Goal: Complete application form

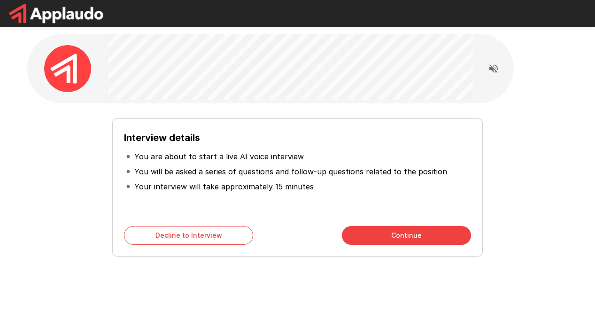
click at [415, 241] on button "Continue" at bounding box center [406, 235] width 129 height 19
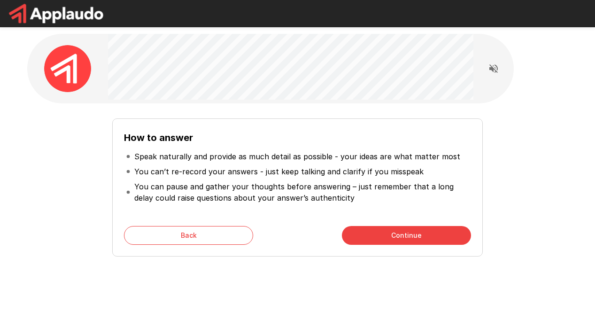
click at [415, 241] on button "Continue" at bounding box center [406, 235] width 129 height 19
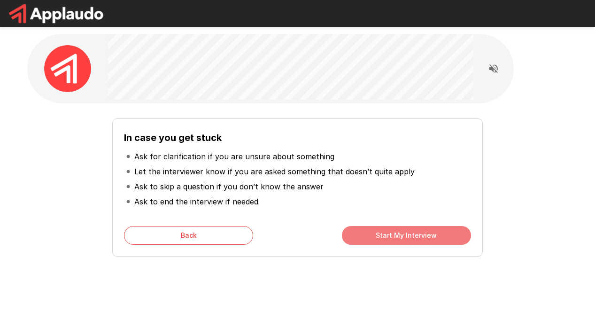
click at [415, 241] on button "Start My Interview" at bounding box center [406, 235] width 129 height 19
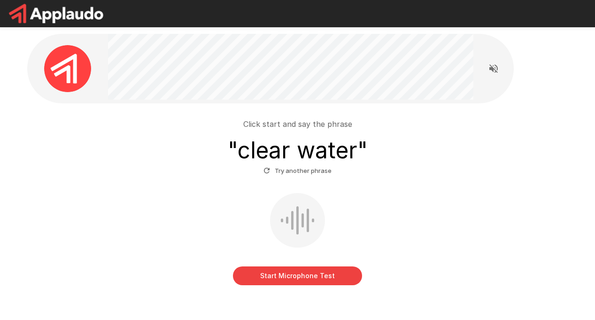
click at [328, 274] on button "Start Microphone Test" at bounding box center [297, 275] width 129 height 19
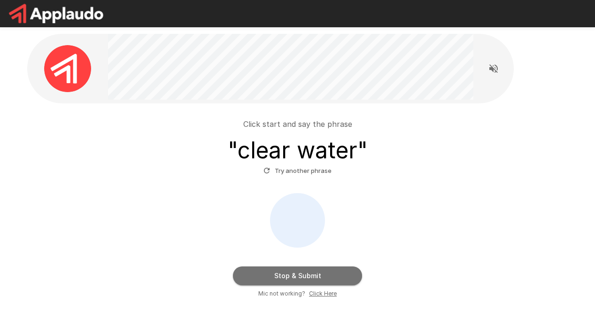
click at [331, 273] on button "Stop & Submit" at bounding box center [297, 275] width 129 height 19
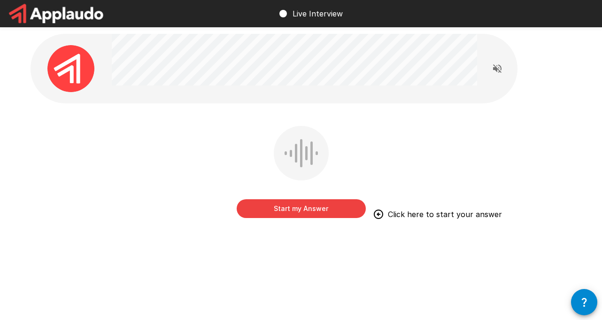
click at [312, 207] on button "Start my Answer" at bounding box center [301, 208] width 129 height 19
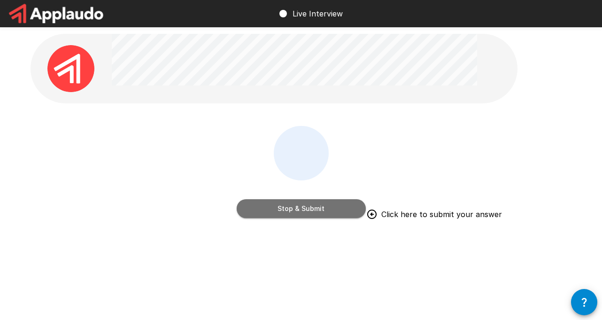
click at [323, 213] on button "Stop & Submit" at bounding box center [301, 208] width 129 height 19
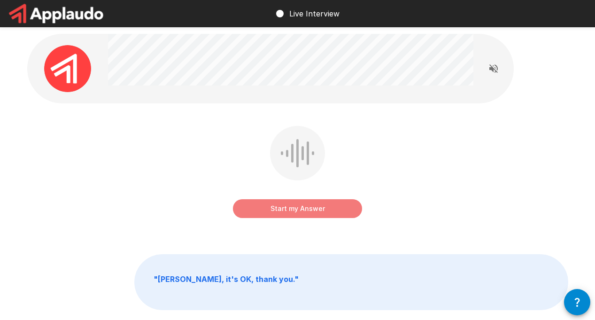
click at [297, 210] on button "Start my Answer" at bounding box center [297, 208] width 129 height 19
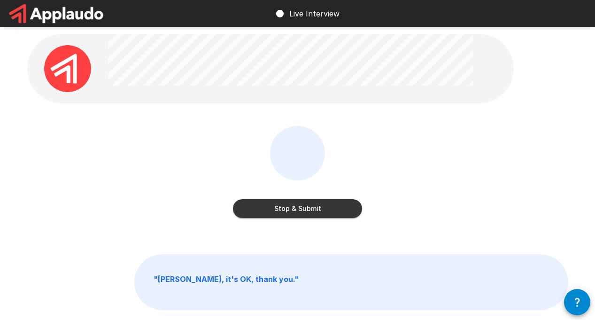
click at [297, 210] on button "Stop & Submit" at bounding box center [297, 208] width 129 height 19
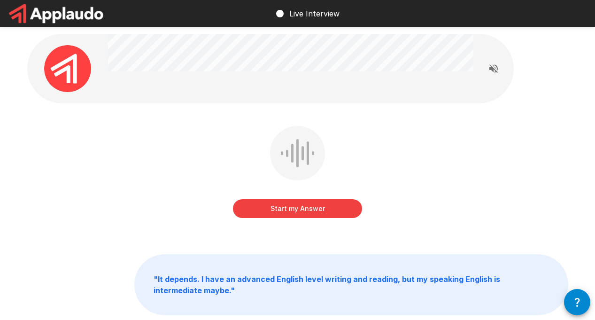
click at [298, 210] on button "Start my Answer" at bounding box center [297, 208] width 129 height 19
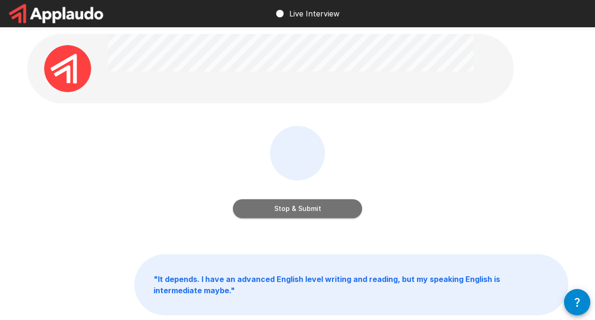
click at [298, 210] on button "Stop & Submit" at bounding box center [297, 208] width 129 height 19
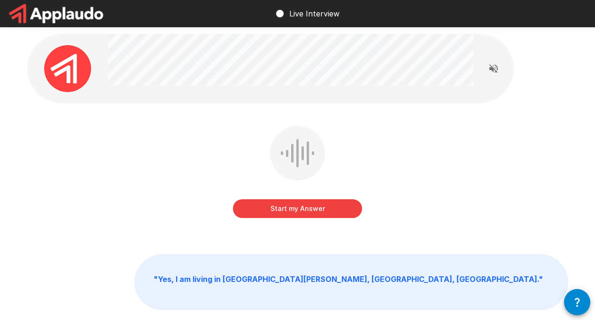
click at [298, 209] on button "Start my Answer" at bounding box center [297, 208] width 129 height 19
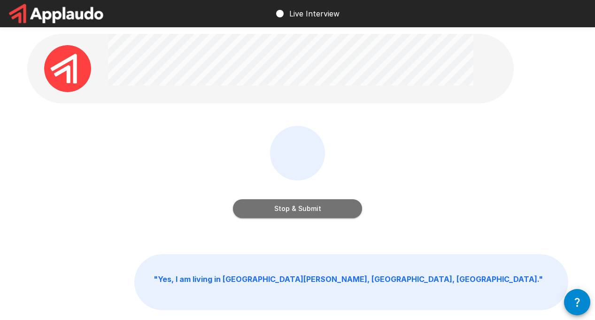
click at [298, 209] on button "Stop & Submit" at bounding box center [297, 208] width 129 height 19
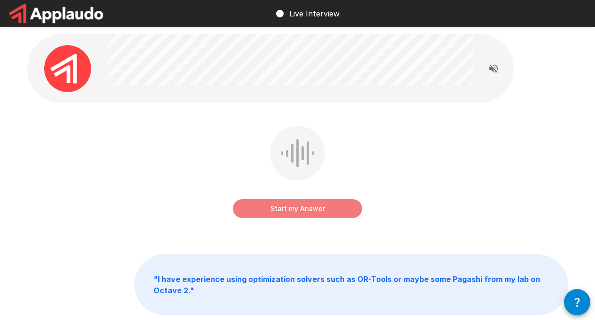
click at [298, 209] on button "Start my Answer" at bounding box center [297, 208] width 129 height 19
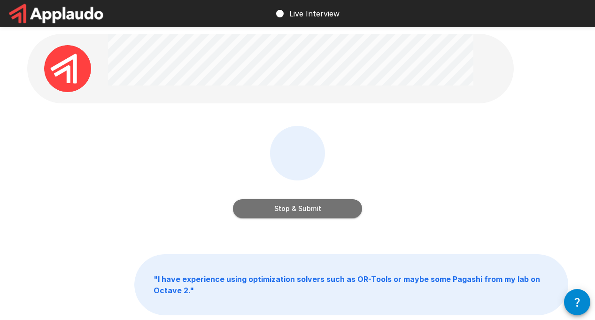
click at [344, 208] on button "Stop & Submit" at bounding box center [297, 208] width 129 height 19
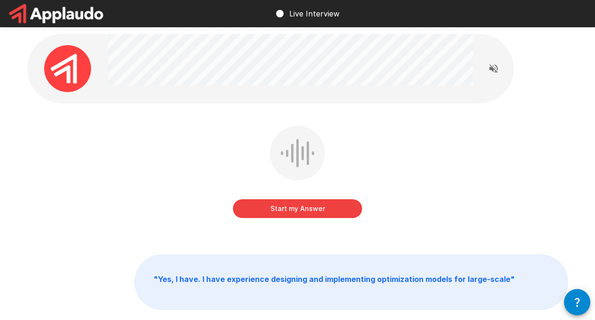
click at [301, 207] on button "Start my Answer" at bounding box center [297, 208] width 129 height 19
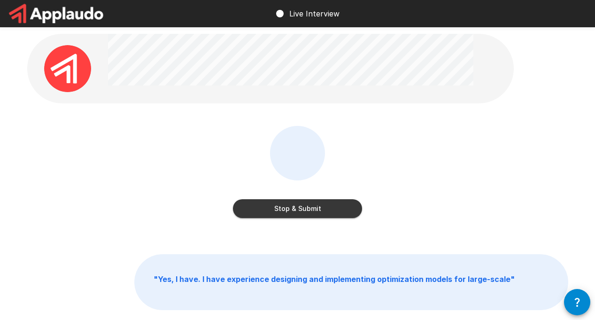
click at [334, 214] on button "Stop & Submit" at bounding box center [297, 208] width 129 height 19
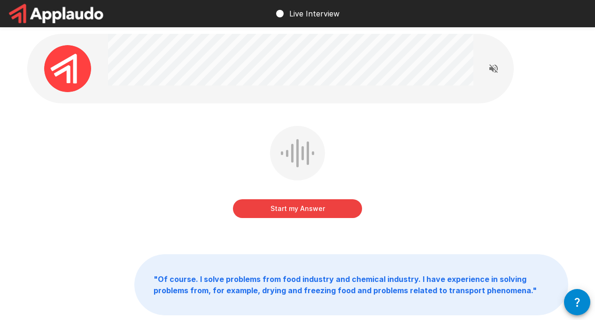
click at [340, 207] on button "Start my Answer" at bounding box center [297, 208] width 129 height 19
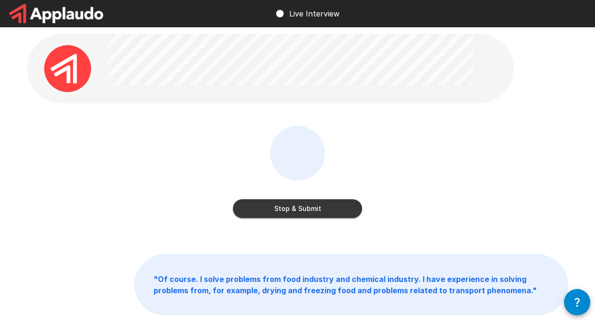
click at [311, 206] on button "Stop & Submit" at bounding box center [297, 208] width 129 height 19
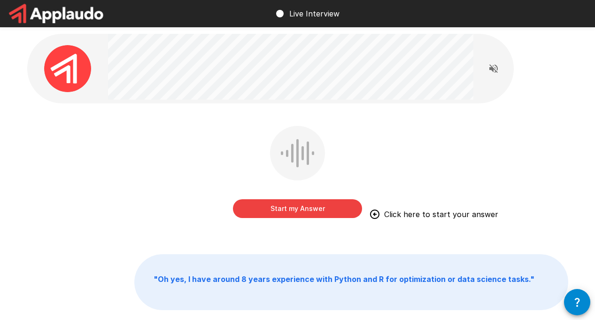
click at [311, 212] on button "Start my Answer" at bounding box center [297, 208] width 129 height 19
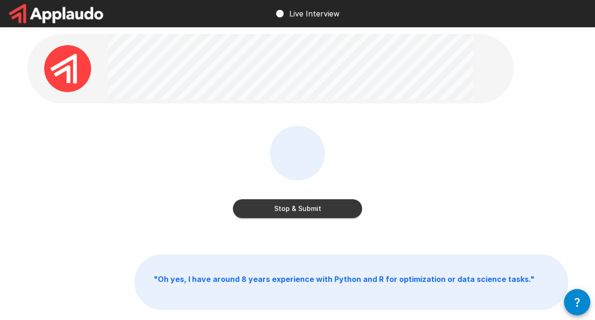
click at [330, 209] on button "Stop & Submit" at bounding box center [297, 208] width 129 height 19
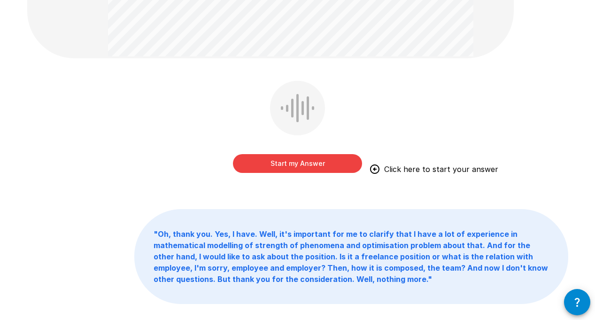
scroll to position [188, 0]
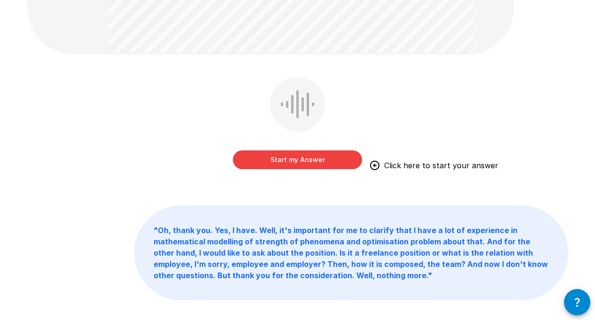
click at [297, 162] on button "Start my Answer" at bounding box center [297, 159] width 129 height 19
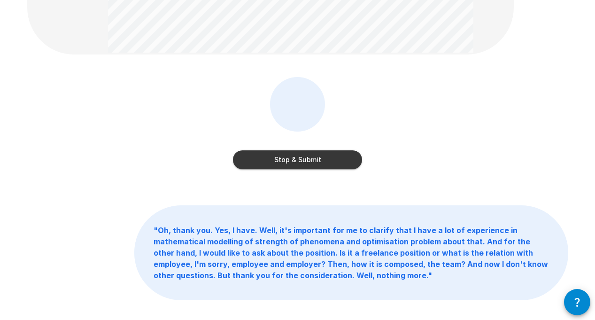
click at [340, 159] on button "Stop & Submit" at bounding box center [297, 159] width 129 height 19
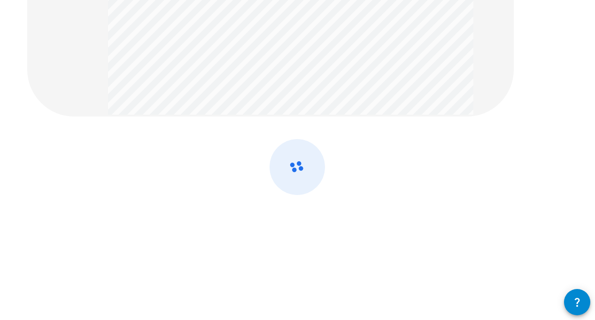
scroll to position [65, 0]
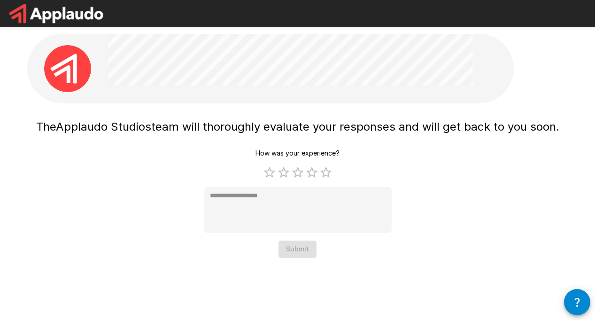
type textarea "*"
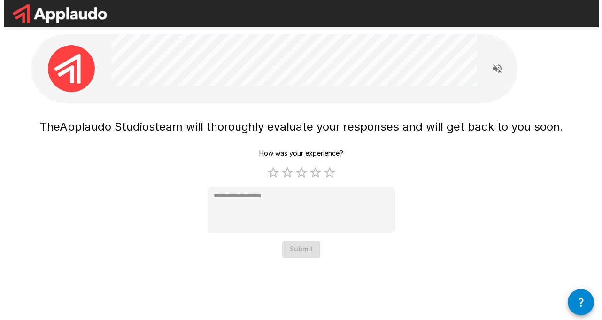
scroll to position [0, 0]
